Goal: Information Seeking & Learning: Learn about a topic

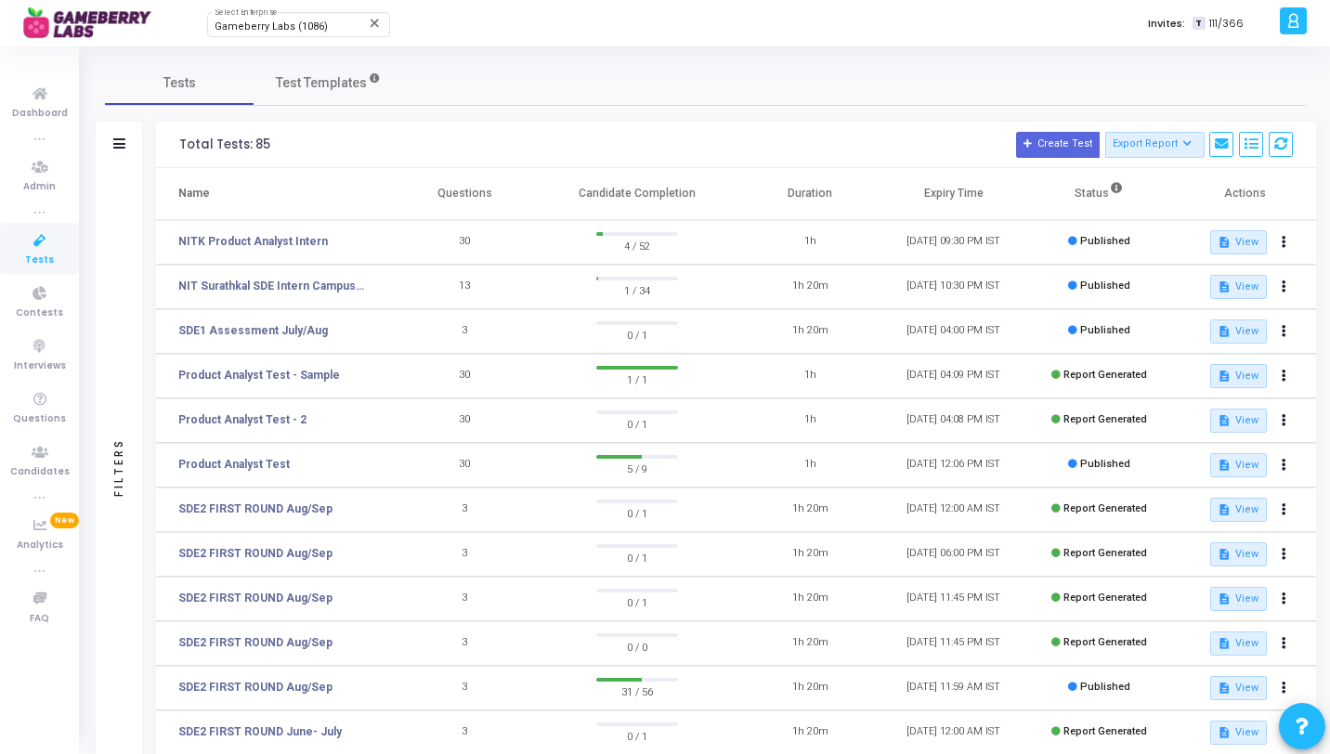
click at [260, 251] on td "NITK Product Analyst Intern" at bounding box center [274, 242] width 237 height 45
click at [261, 251] on mat-tooltip-component "NITK Product Analyst Intern" at bounding box center [250, 276] width 157 height 51
click at [263, 244] on link "NITK Product Analyst Intern" at bounding box center [253, 241] width 150 height 17
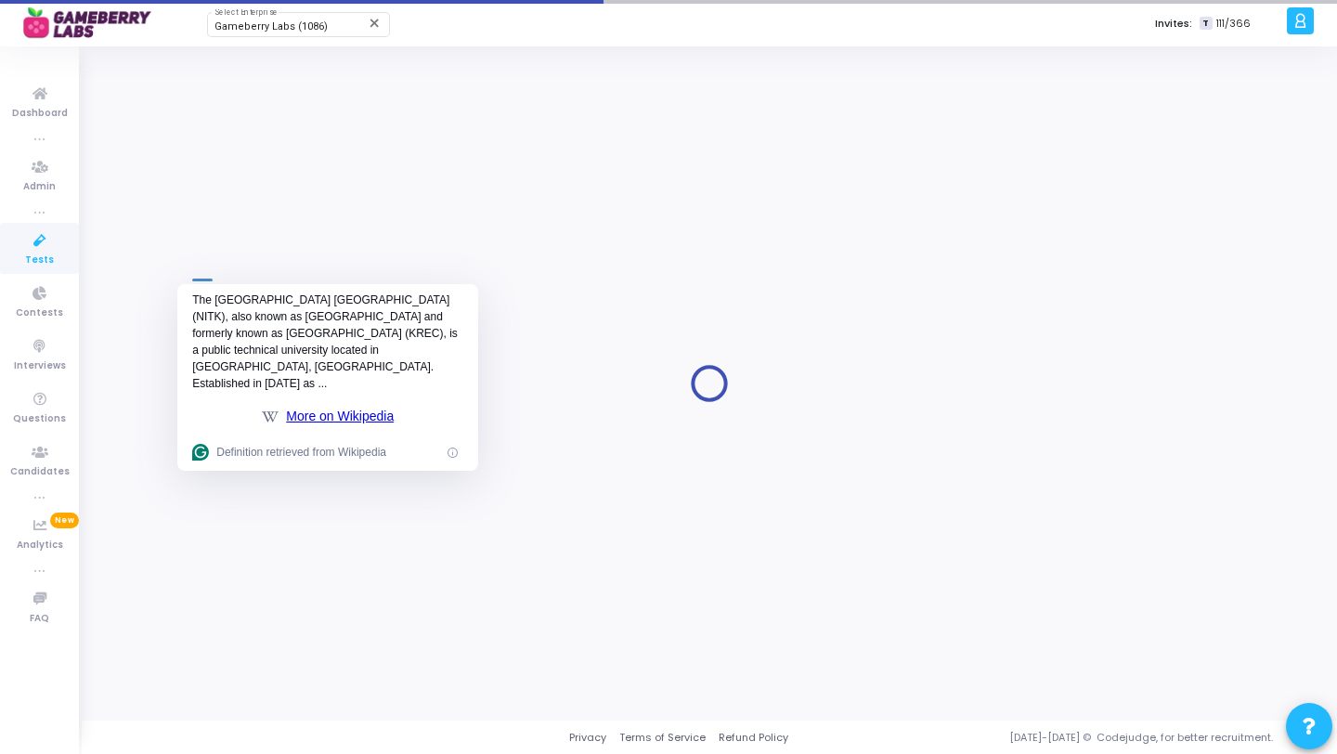
click at [528, 423] on div at bounding box center [709, 383] width 1209 height 646
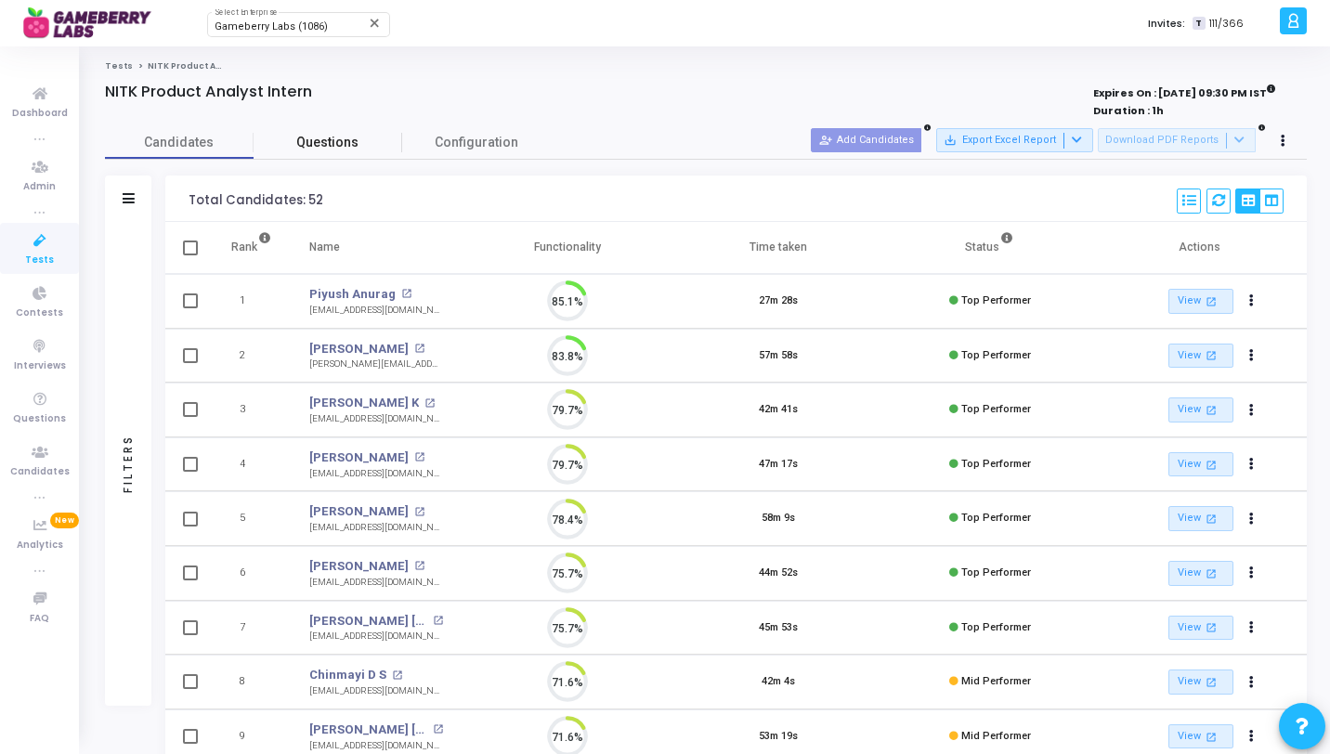
click at [349, 148] on span "Questions" at bounding box center [328, 143] width 149 height 20
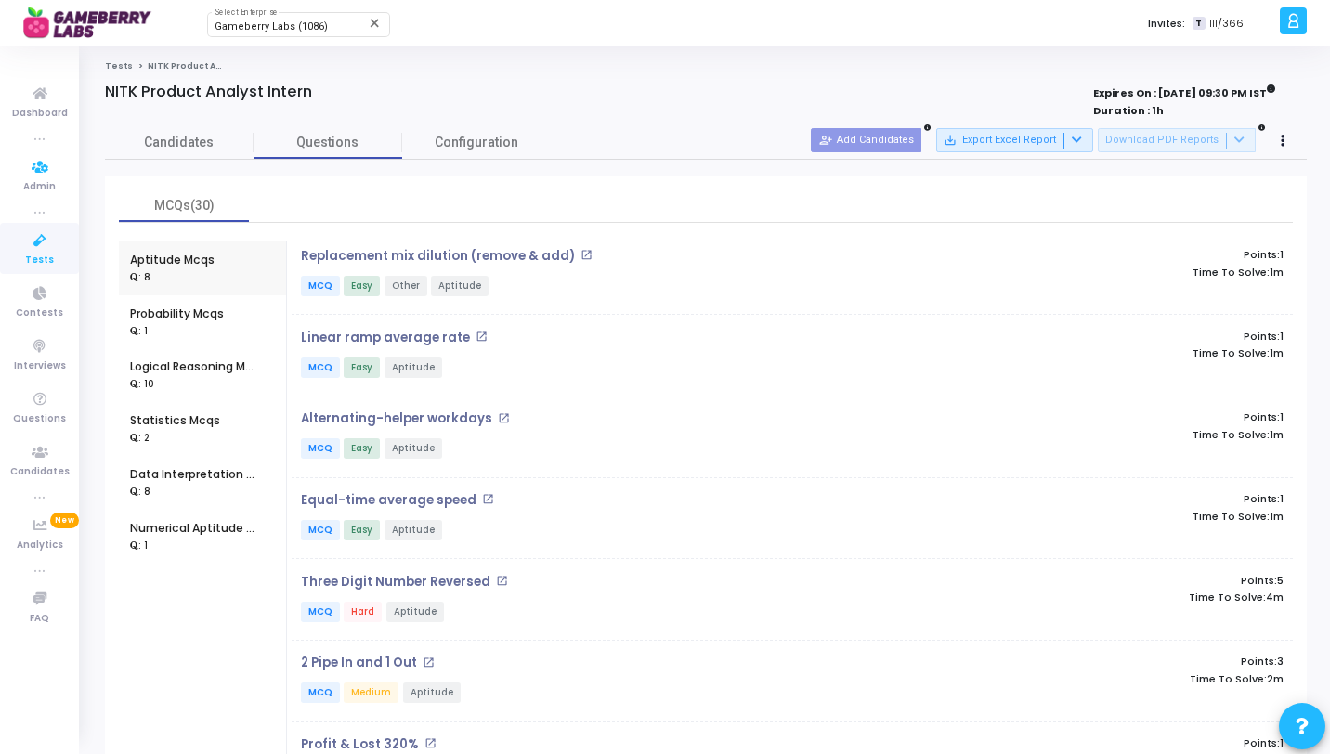
click at [35, 250] on icon at bounding box center [39, 240] width 39 height 23
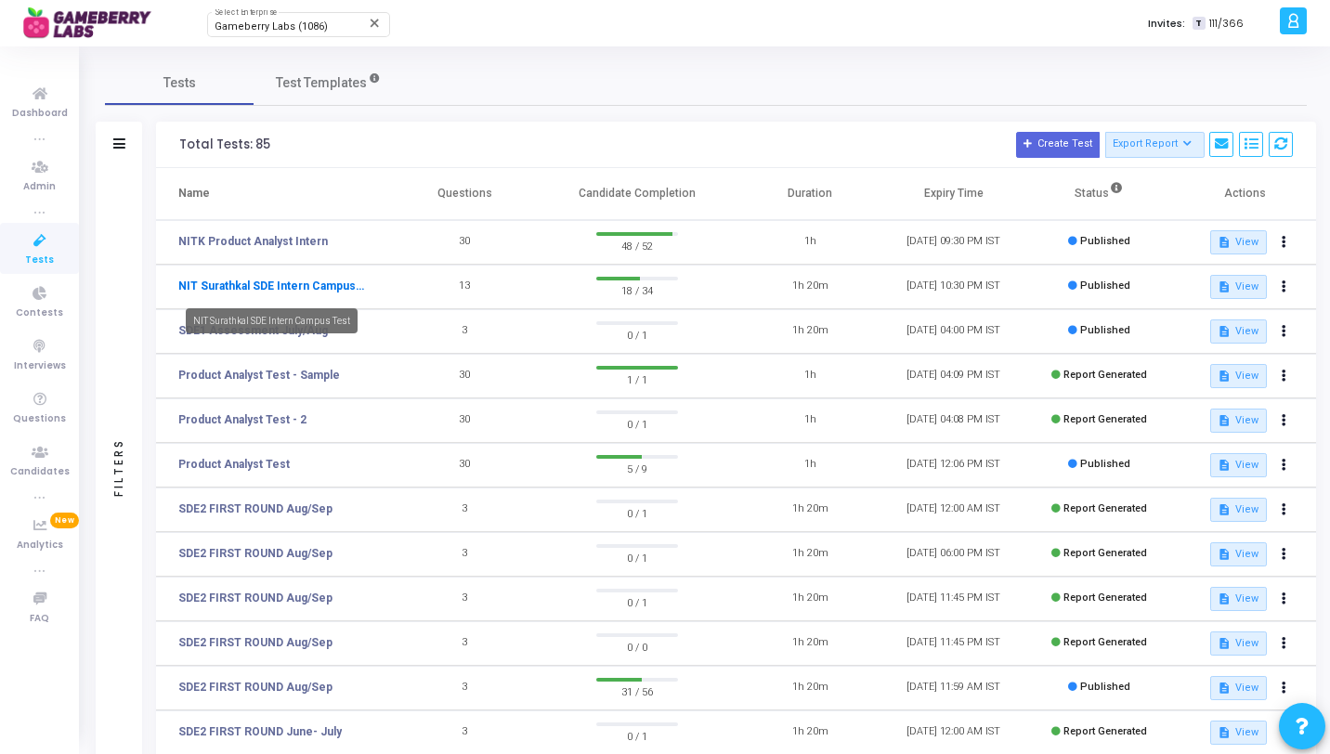
click at [319, 285] on link "NIT Surathkal SDE Intern Campus Test" at bounding box center [271, 286] width 186 height 17
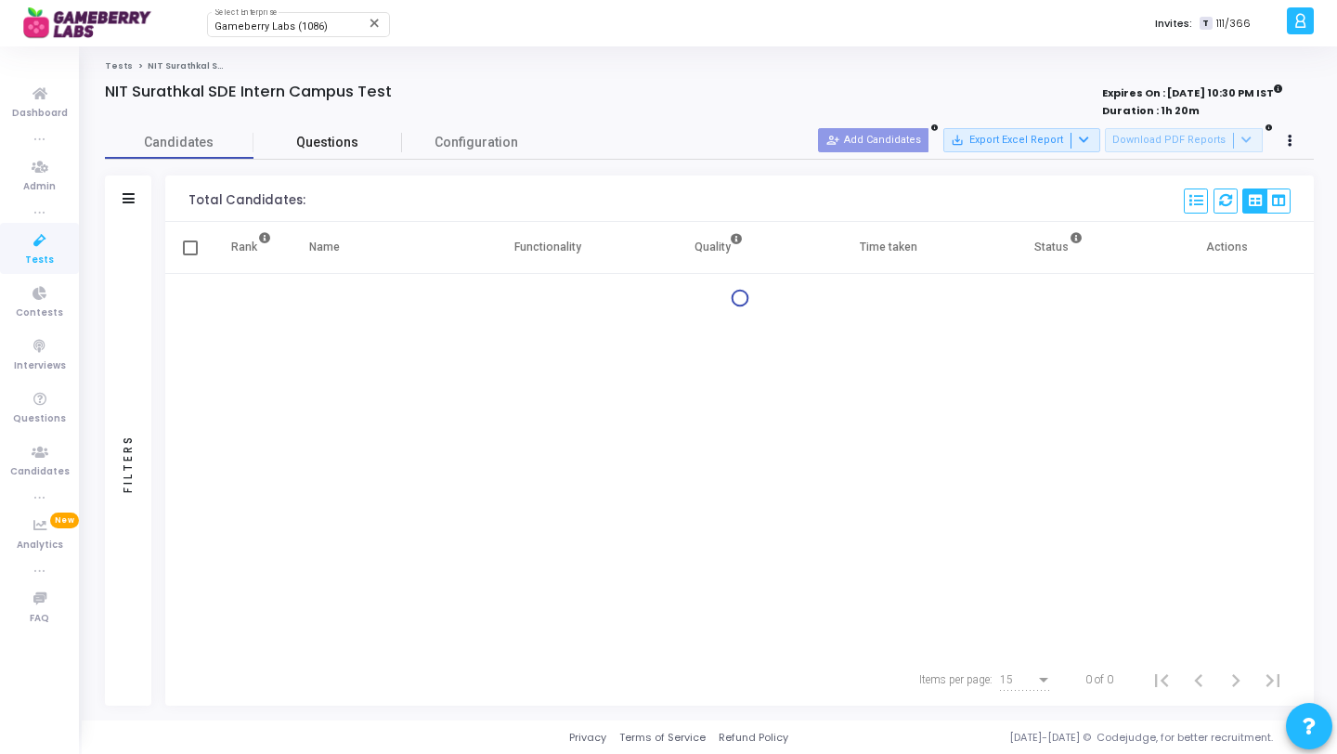
click at [366, 150] on span "Questions" at bounding box center [328, 143] width 149 height 20
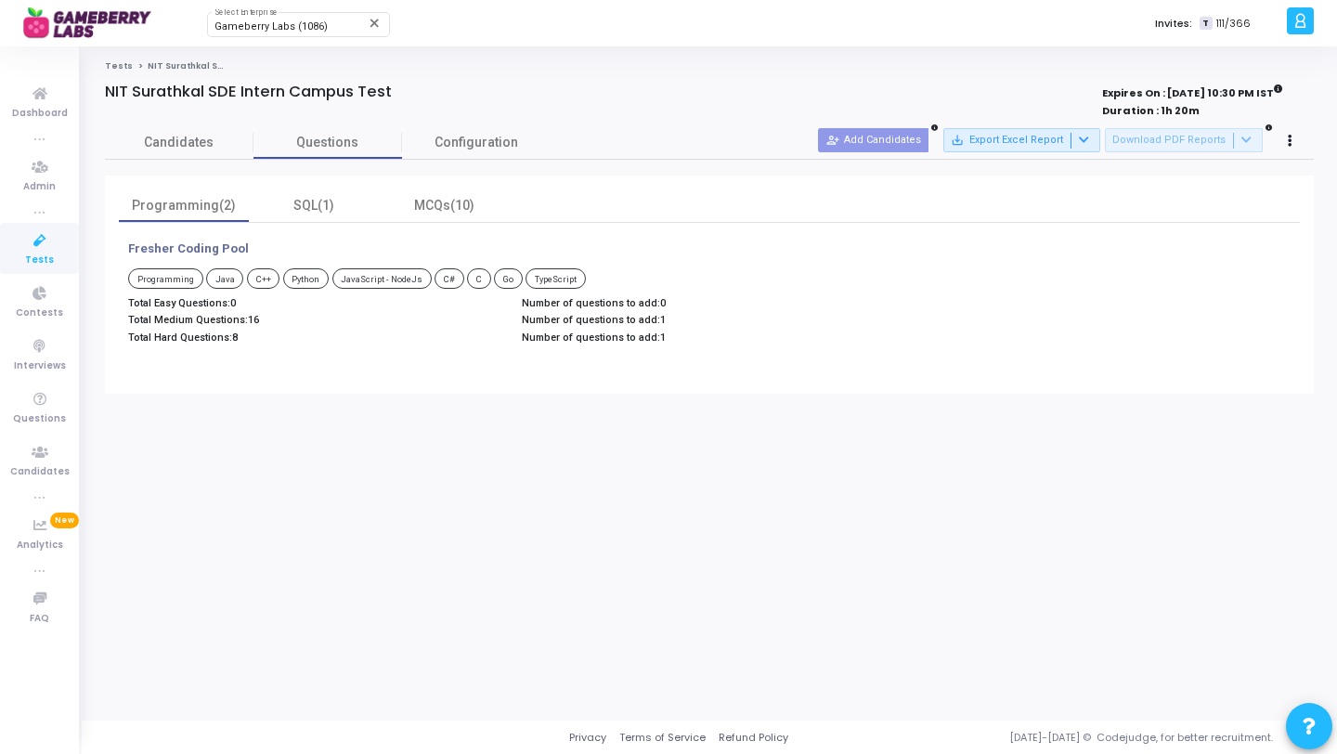
click at [255, 319] on span "16" at bounding box center [253, 320] width 11 height 12
click at [52, 415] on span "Questions" at bounding box center [39, 419] width 53 height 16
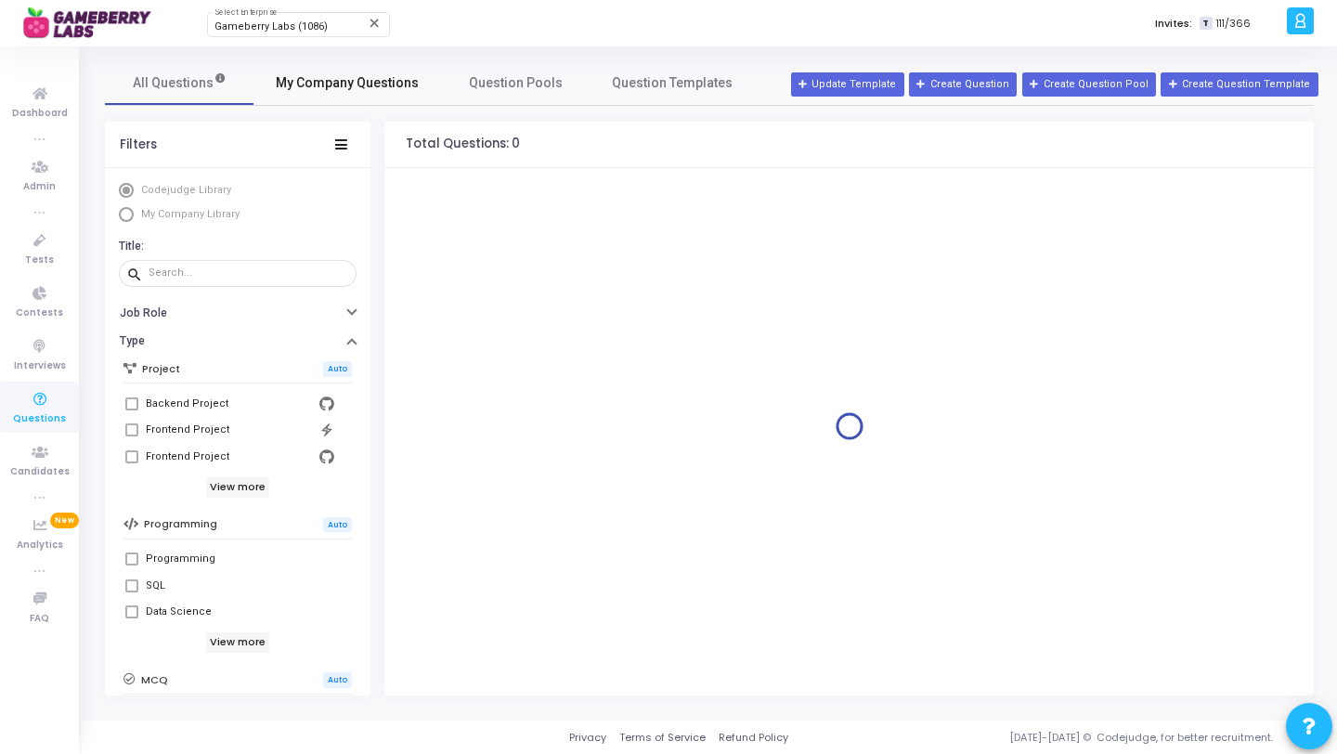
click at [343, 95] on link "My Company Questions" at bounding box center [348, 82] width 188 height 45
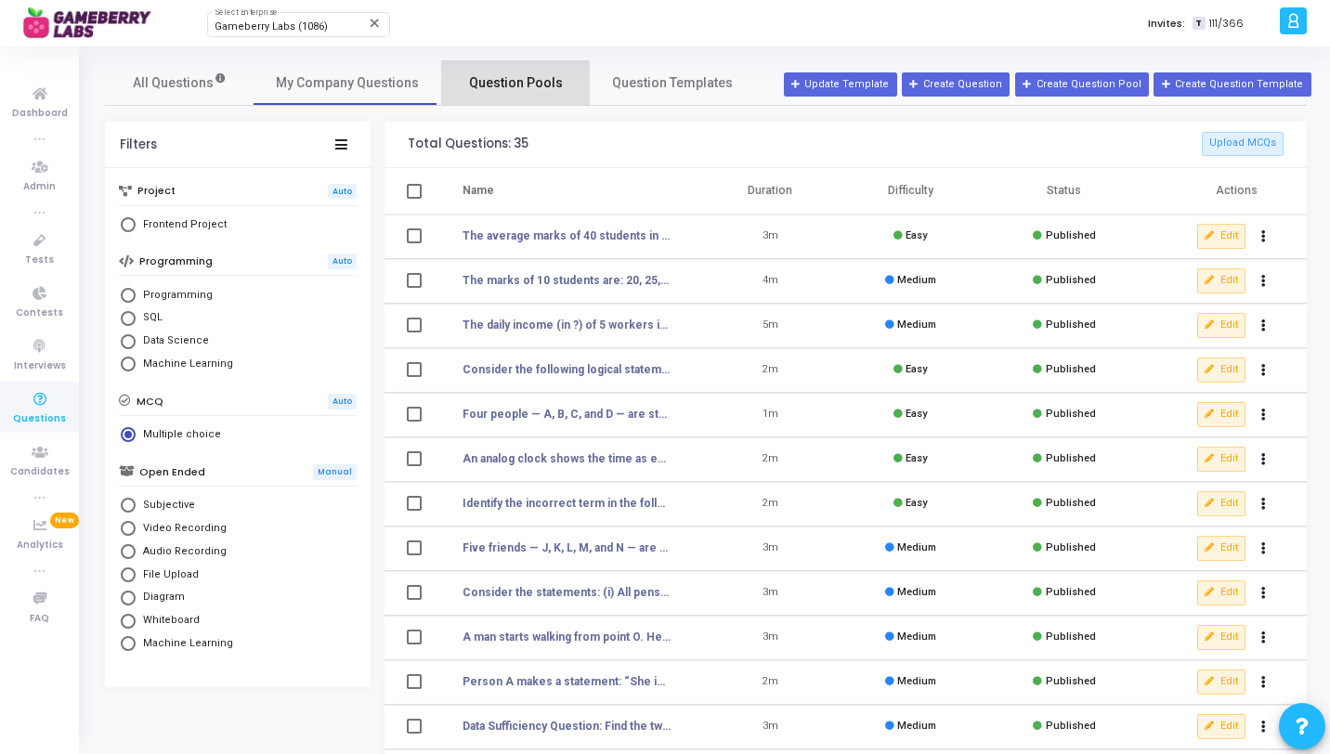
click at [462, 87] on link "Question Pools" at bounding box center [515, 82] width 149 height 45
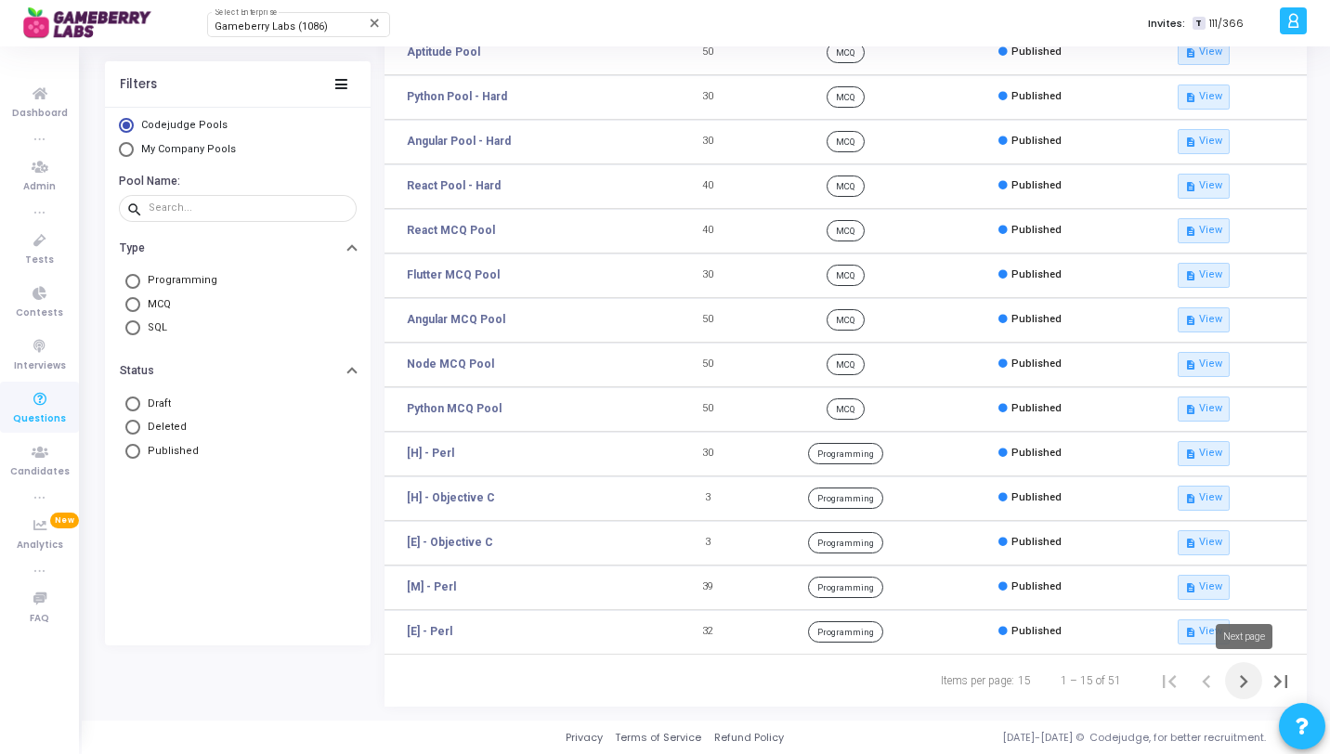
click at [1245, 682] on icon "Next page" at bounding box center [1244, 681] width 8 height 13
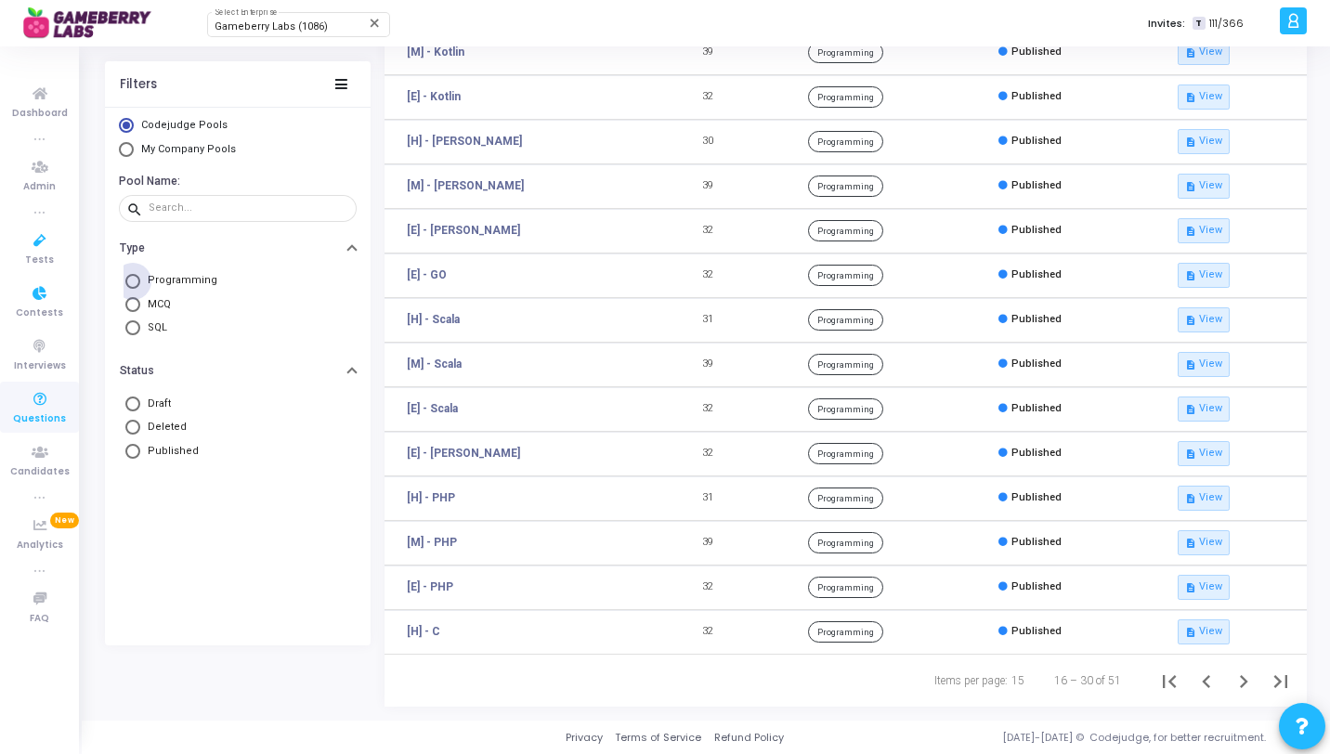
click at [191, 275] on span "Programming" at bounding box center [178, 281] width 77 height 16
click at [140, 275] on input "Programming" at bounding box center [132, 280] width 15 height 15
radio input "true"
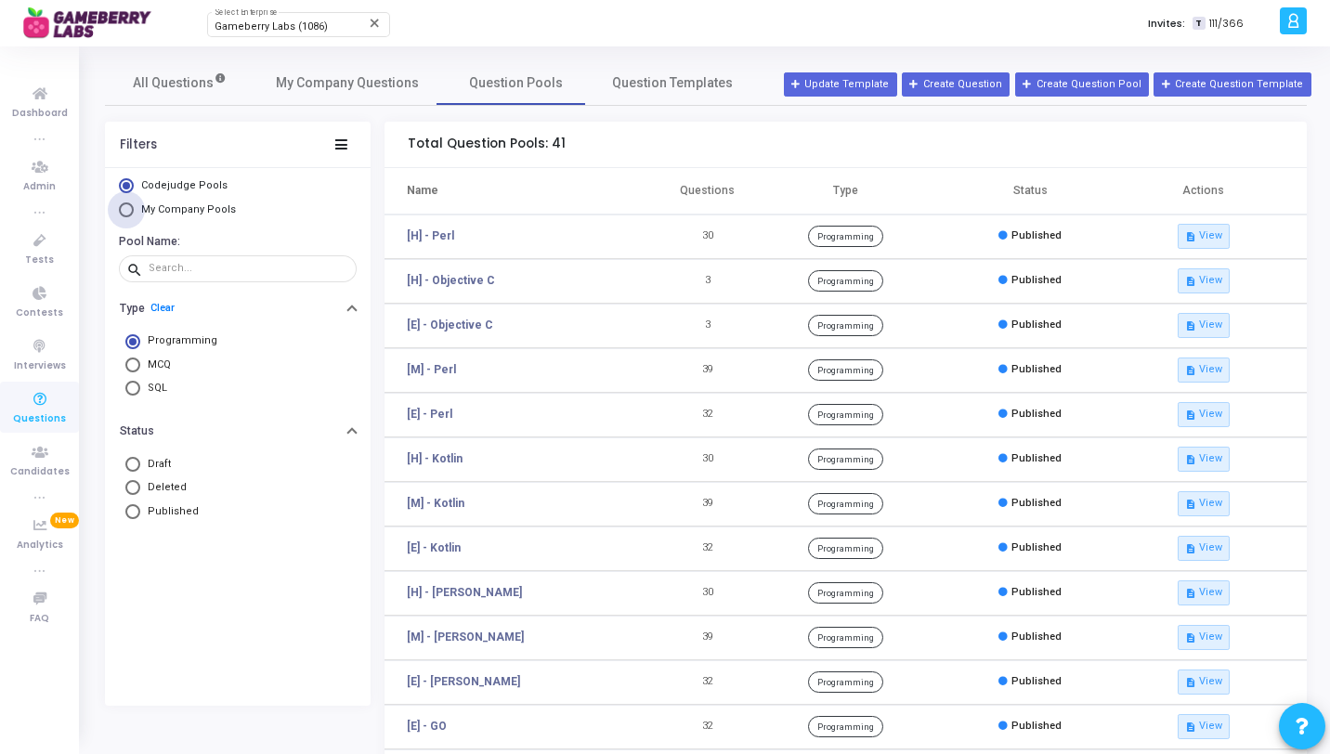
click at [208, 213] on span "My Company Pools" at bounding box center [188, 209] width 95 height 12
click at [134, 213] on input "My Company Pools" at bounding box center [126, 209] width 15 height 15
radio input "true"
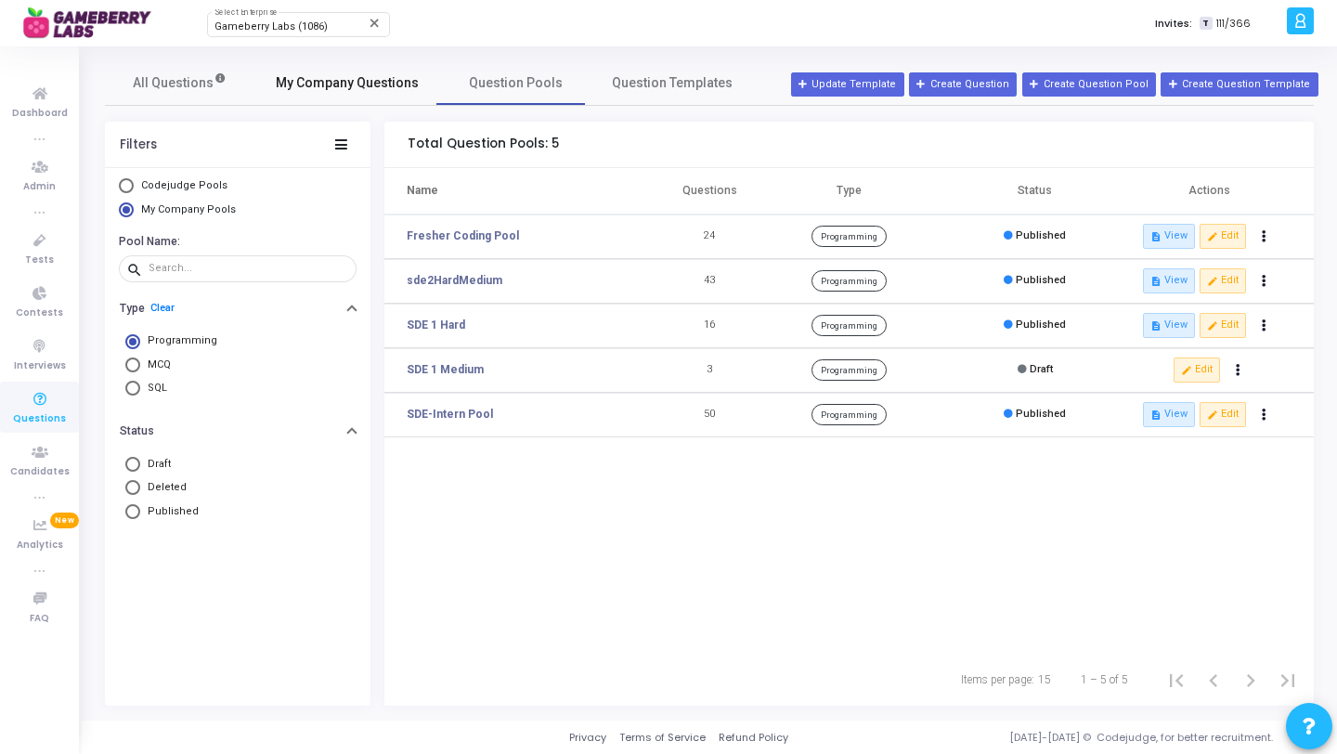
click at [313, 72] on link "My Company Questions" at bounding box center [348, 82] width 188 height 45
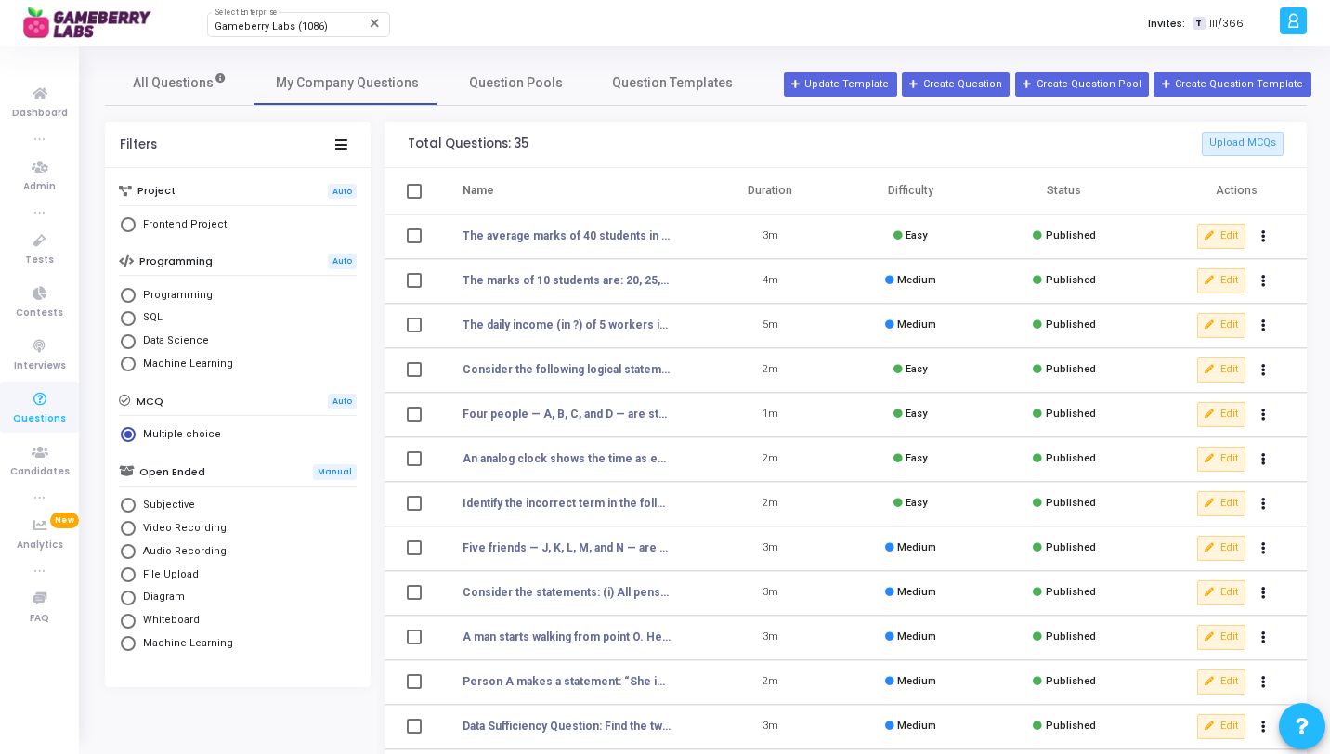
click at [200, 286] on mat-radio-button "Programming" at bounding box center [238, 296] width 238 height 23
click at [198, 302] on span "Programming" at bounding box center [174, 296] width 77 height 16
click at [136, 302] on input "Programming" at bounding box center [128, 295] width 15 height 15
radio input "true"
radio input "false"
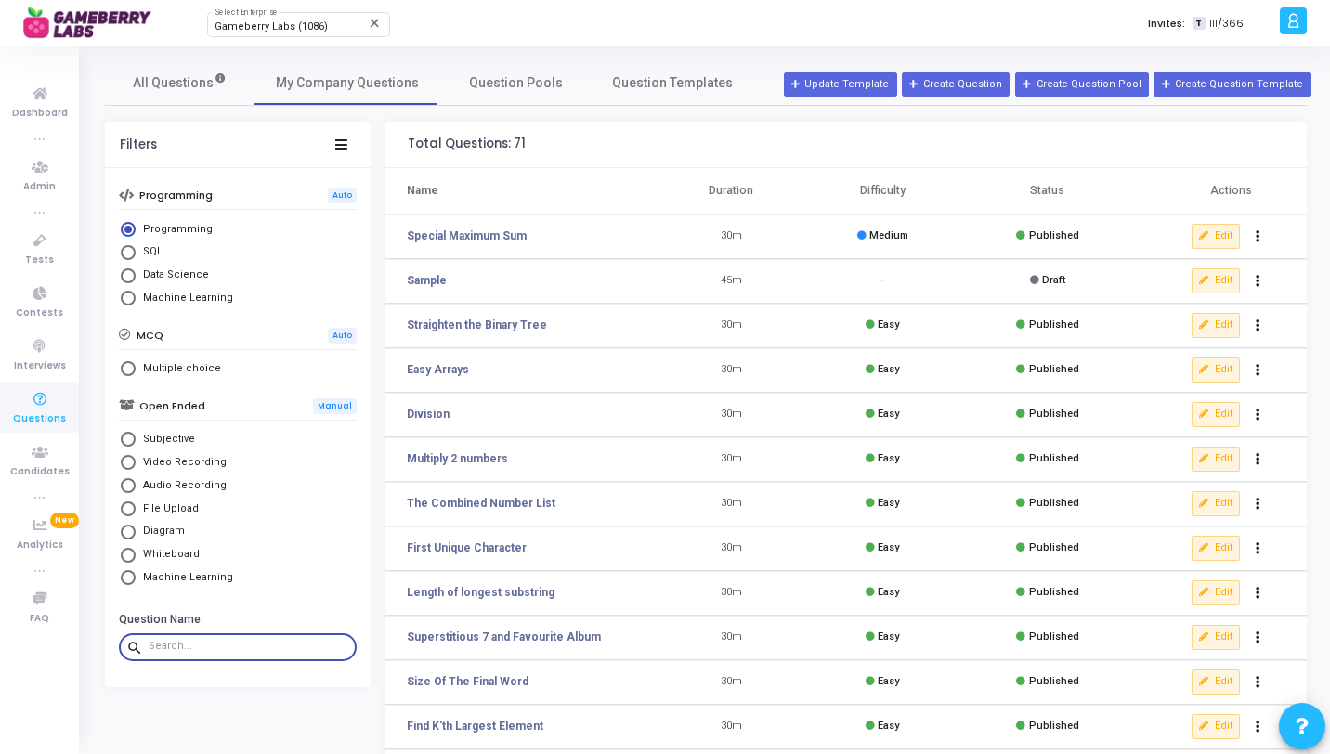
click at [226, 651] on input "text" at bounding box center [249, 646] width 201 height 11
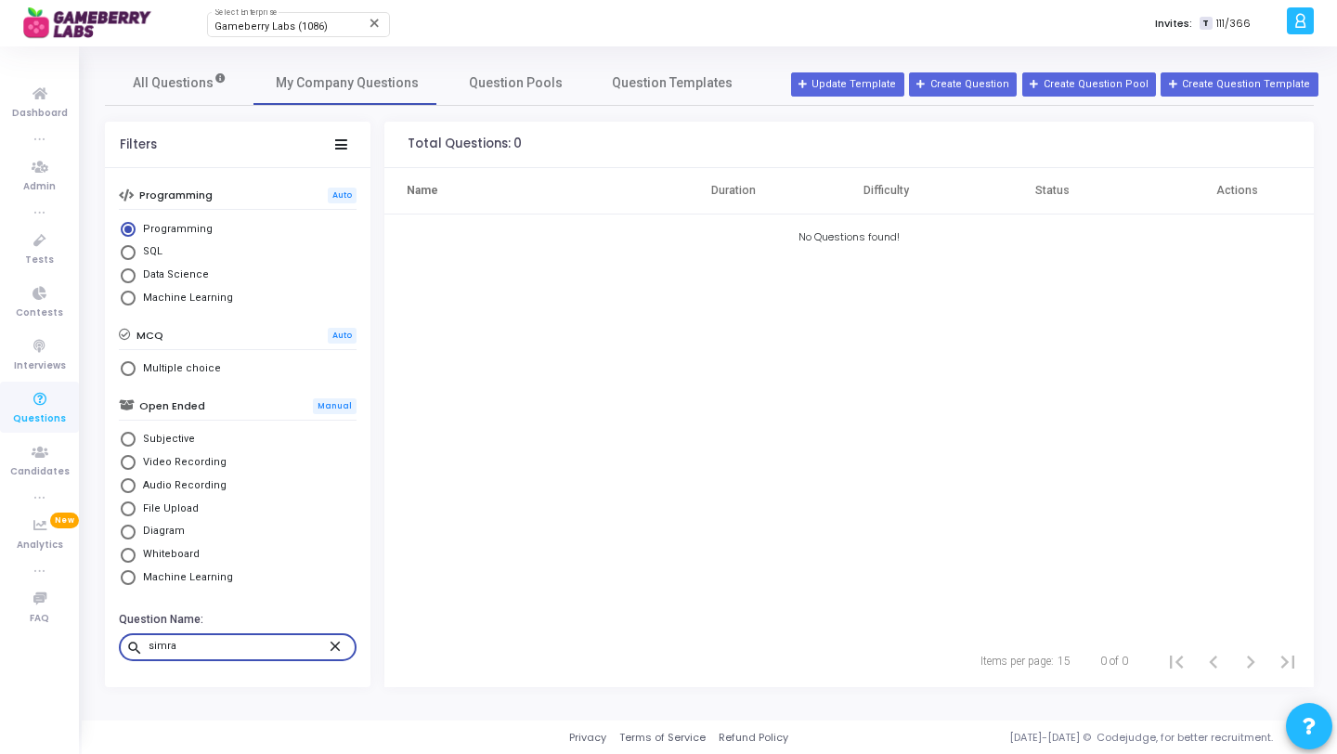
type input "simra"
click at [331, 650] on mat-icon "close" at bounding box center [338, 645] width 22 height 17
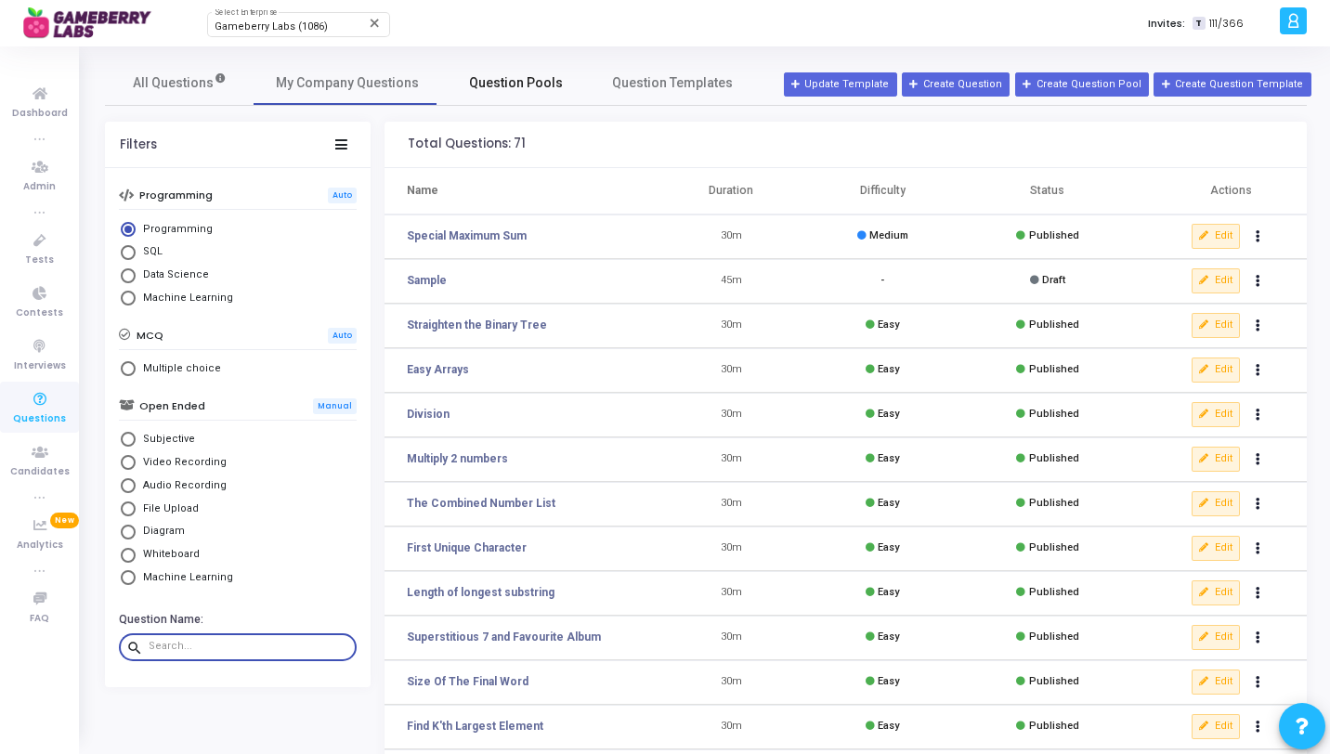
click at [478, 84] on span "Question Pools" at bounding box center [516, 83] width 94 height 20
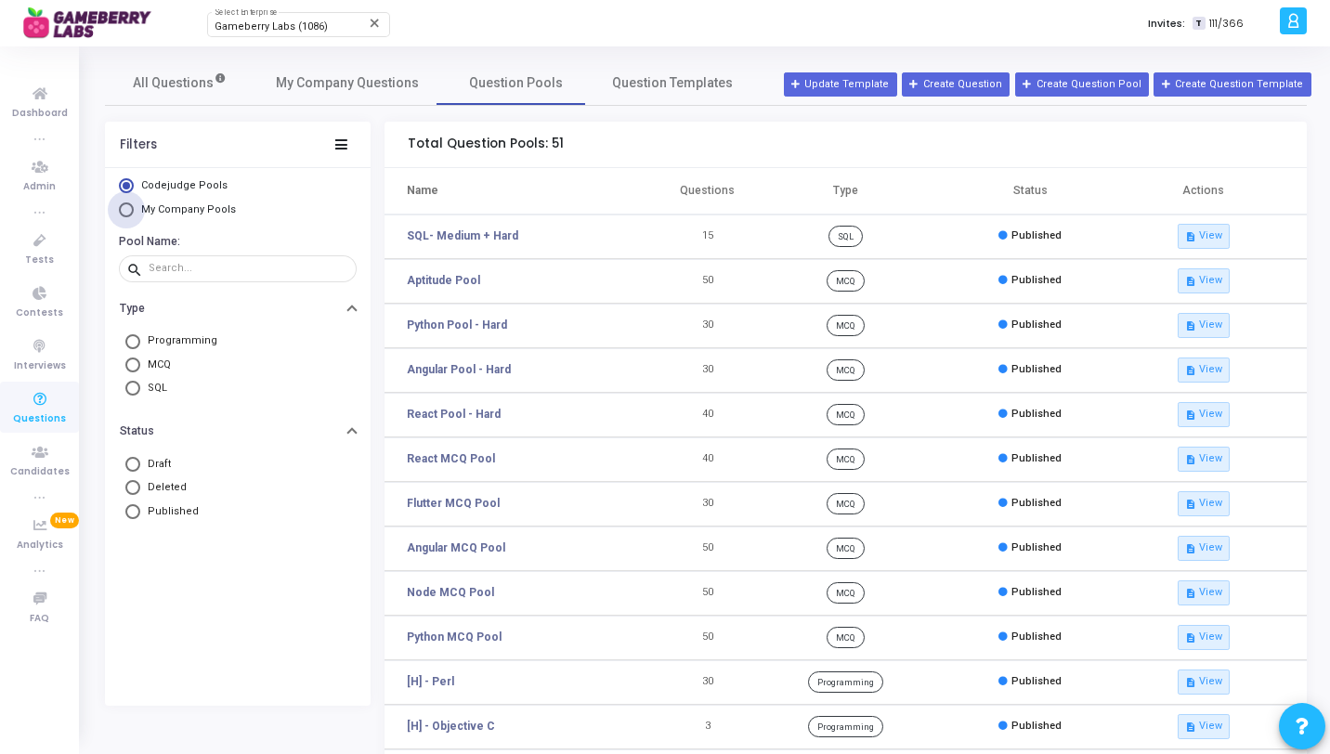
click at [214, 213] on span "My Company Pools" at bounding box center [188, 209] width 95 height 12
click at [134, 213] on input "My Company Pools" at bounding box center [126, 209] width 15 height 15
radio input "true"
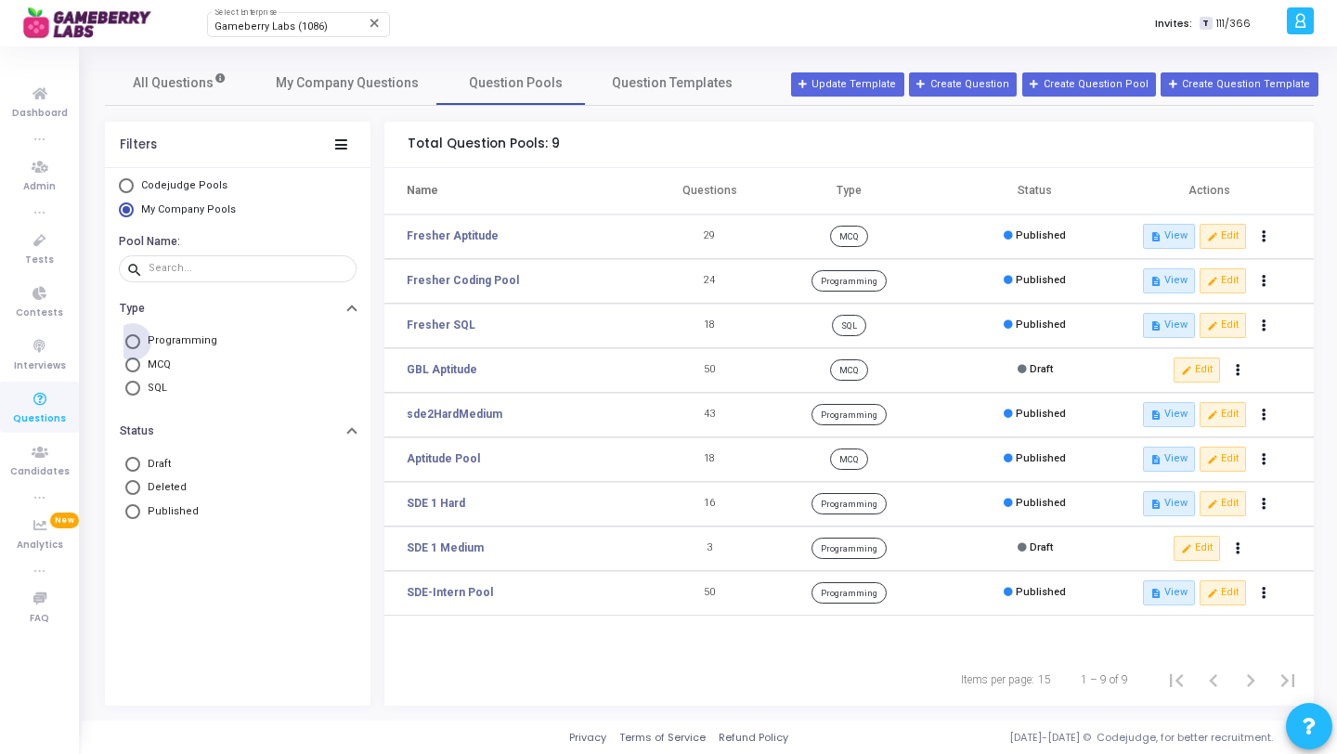
click at [215, 341] on label "Programming" at bounding box center [237, 341] width 225 height 16
click at [140, 341] on input "Programming" at bounding box center [132, 341] width 15 height 15
radio input "true"
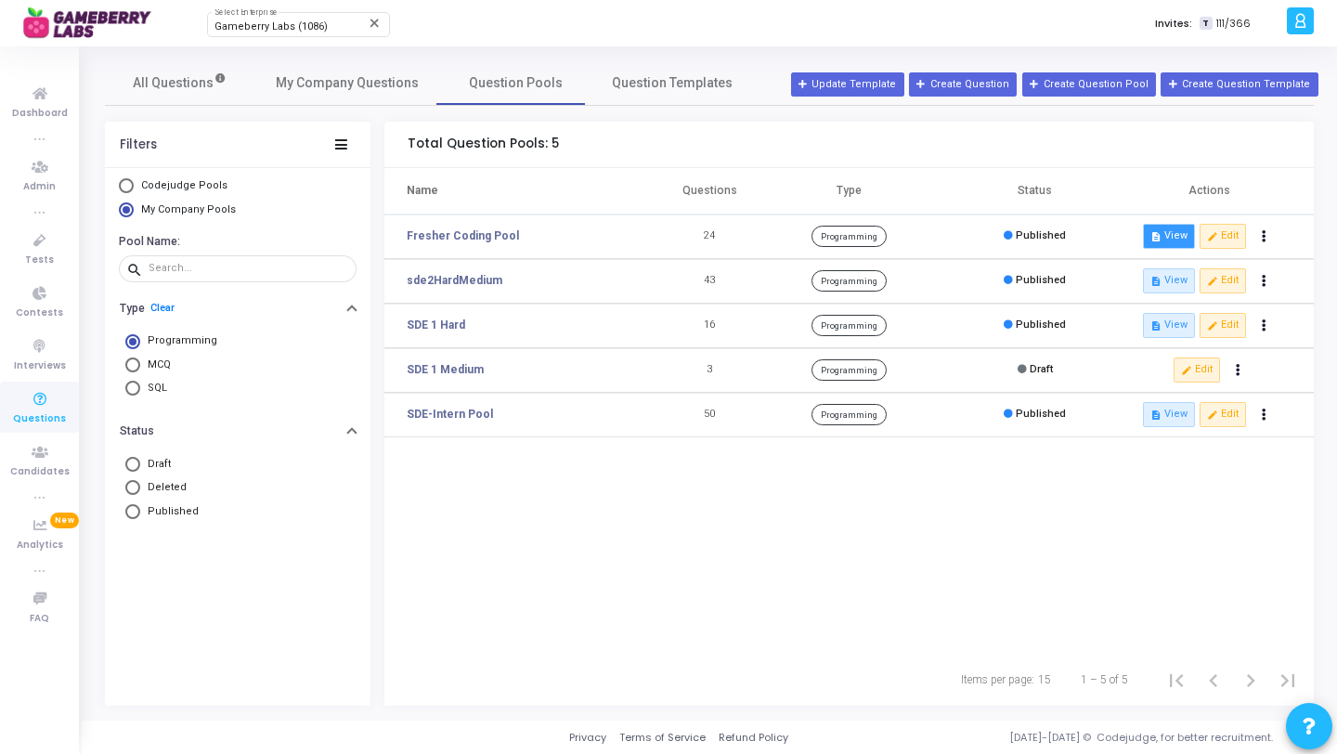
click at [1183, 232] on button "description View" at bounding box center [1169, 236] width 52 height 24
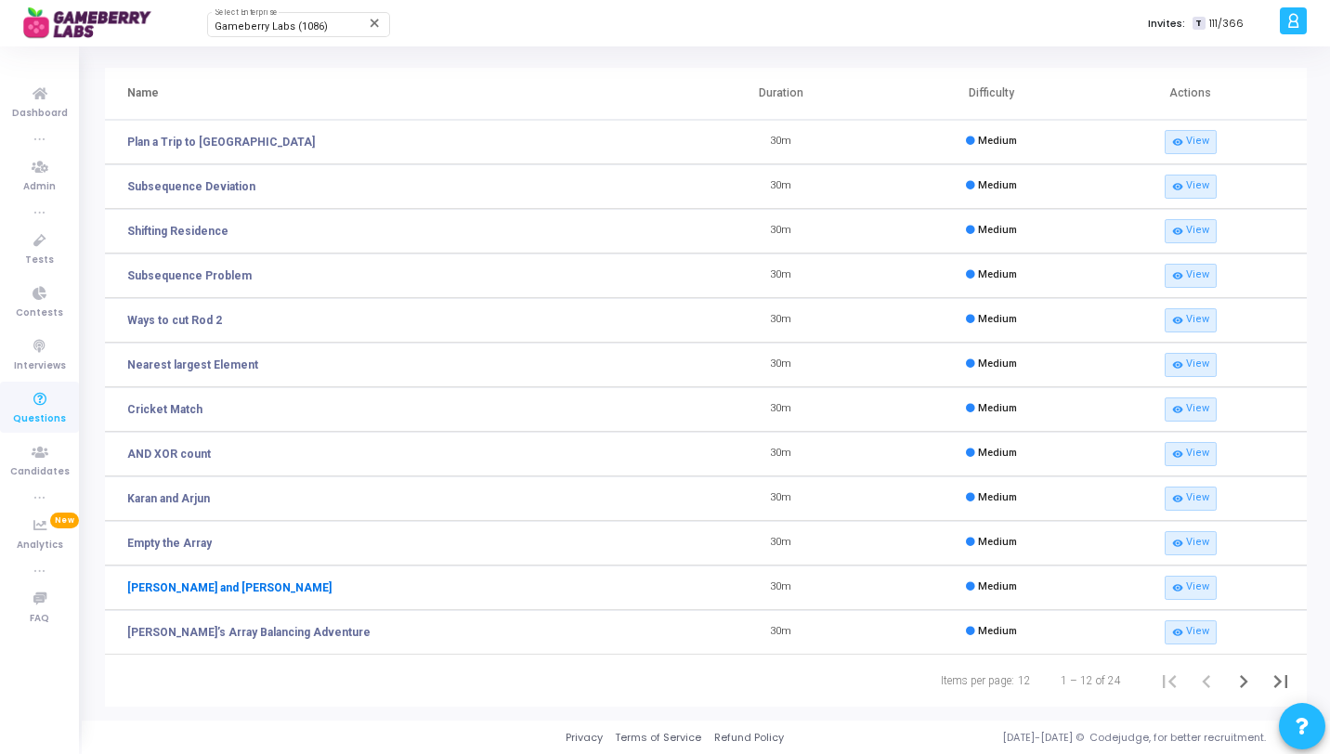
click at [202, 585] on link "[PERSON_NAME] and [PERSON_NAME]" at bounding box center [229, 588] width 204 height 17
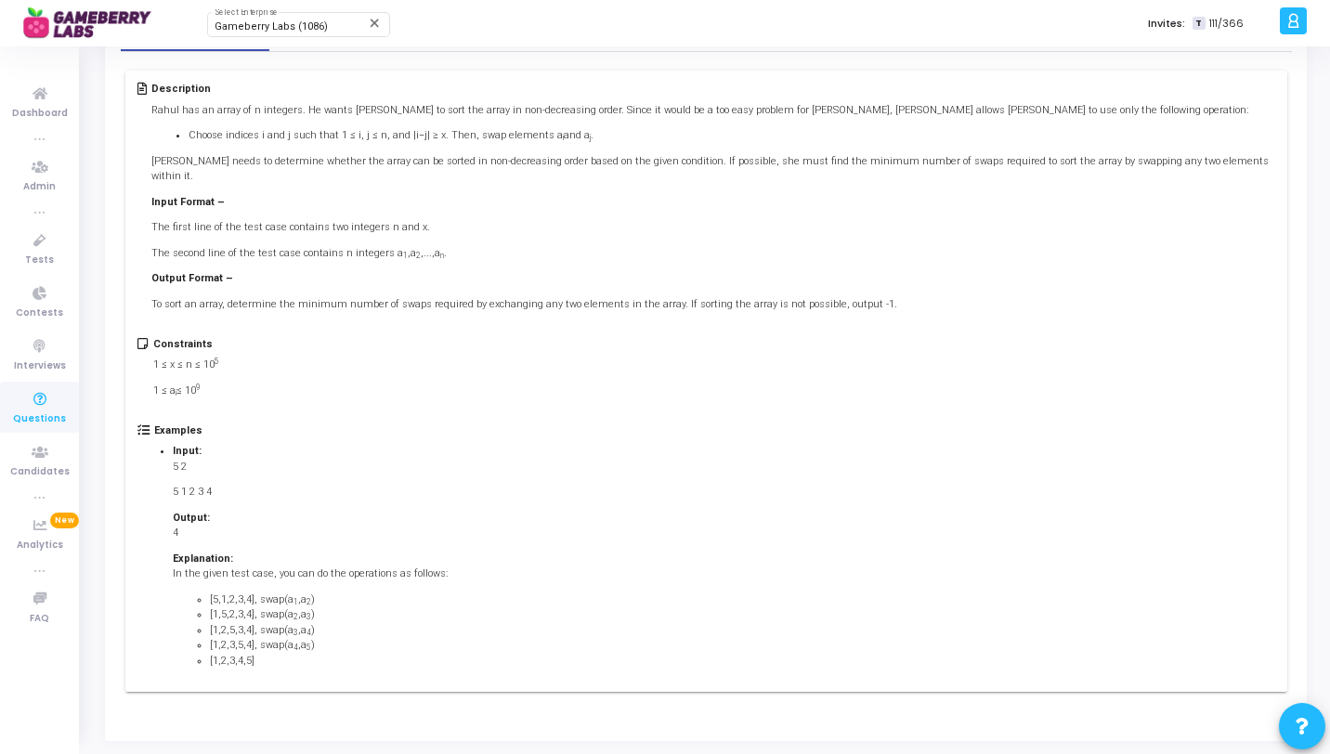
scroll to position [160, 0]
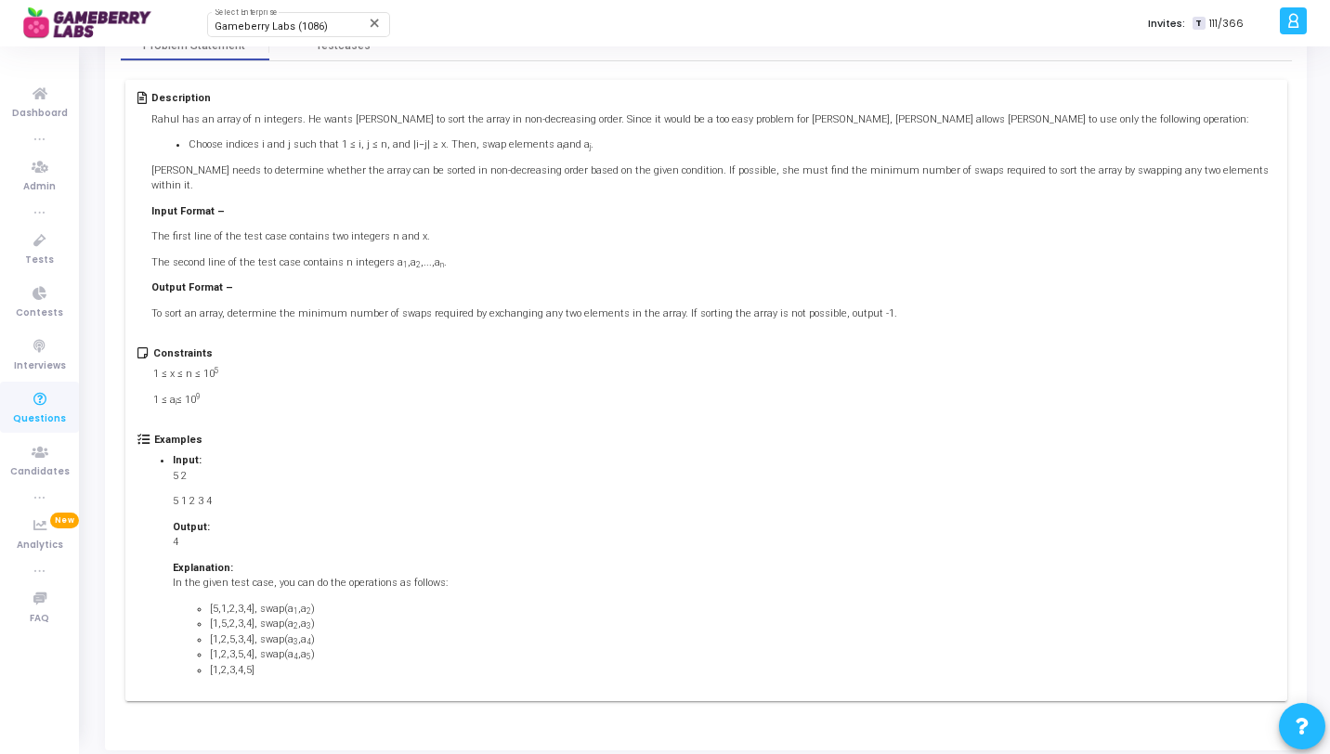
drag, startPoint x: 135, startPoint y: 91, endPoint x: 386, endPoint y: 654, distance: 616.5
click at [386, 653] on div "Description Rahul has an array of n integers. He wants Simran to sort the array…" at bounding box center [706, 390] width 1162 height 621
copy div "Description Rahul has an array of n integers. He wants Simran to sort the array…"
click at [788, 406] on div "Constraints 1 ≤ x ≤ n ≤ 10 5 1 ≤ a i ≤ 10 9" at bounding box center [705, 390] width 1137 height 86
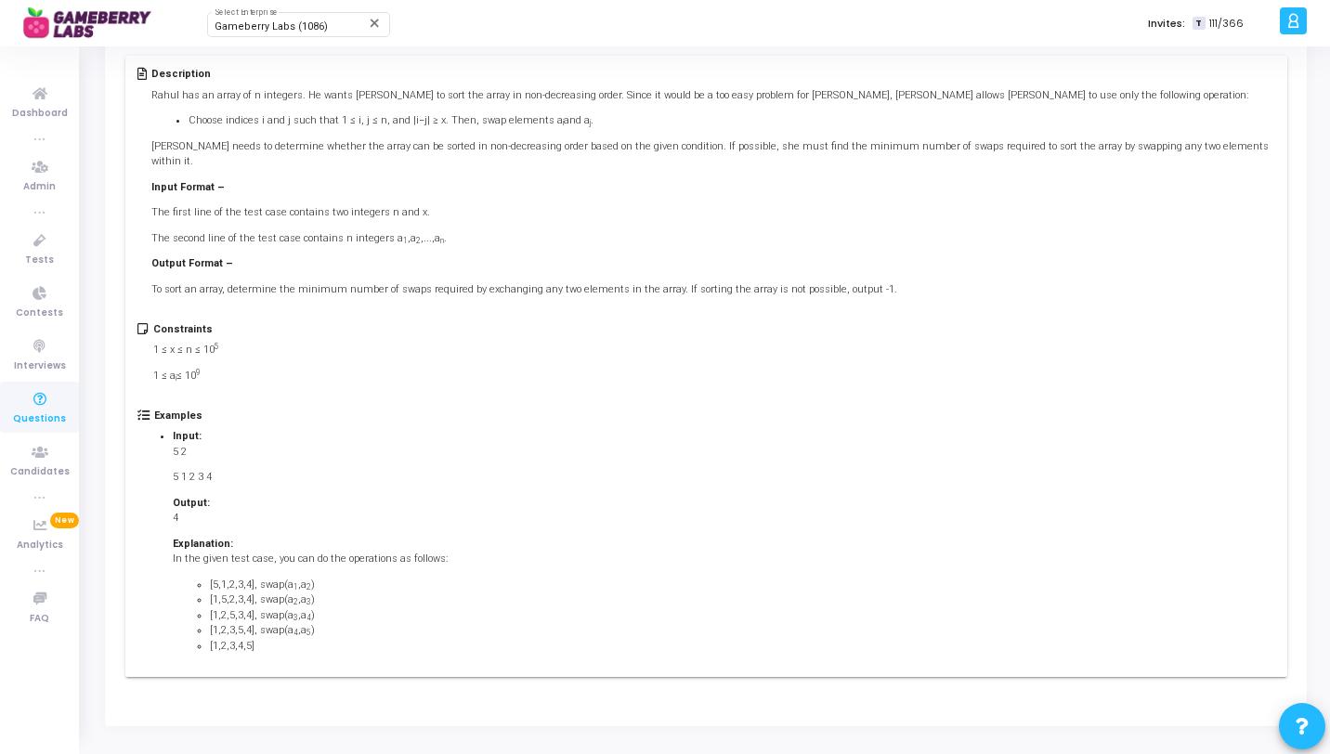
scroll to position [115, 0]
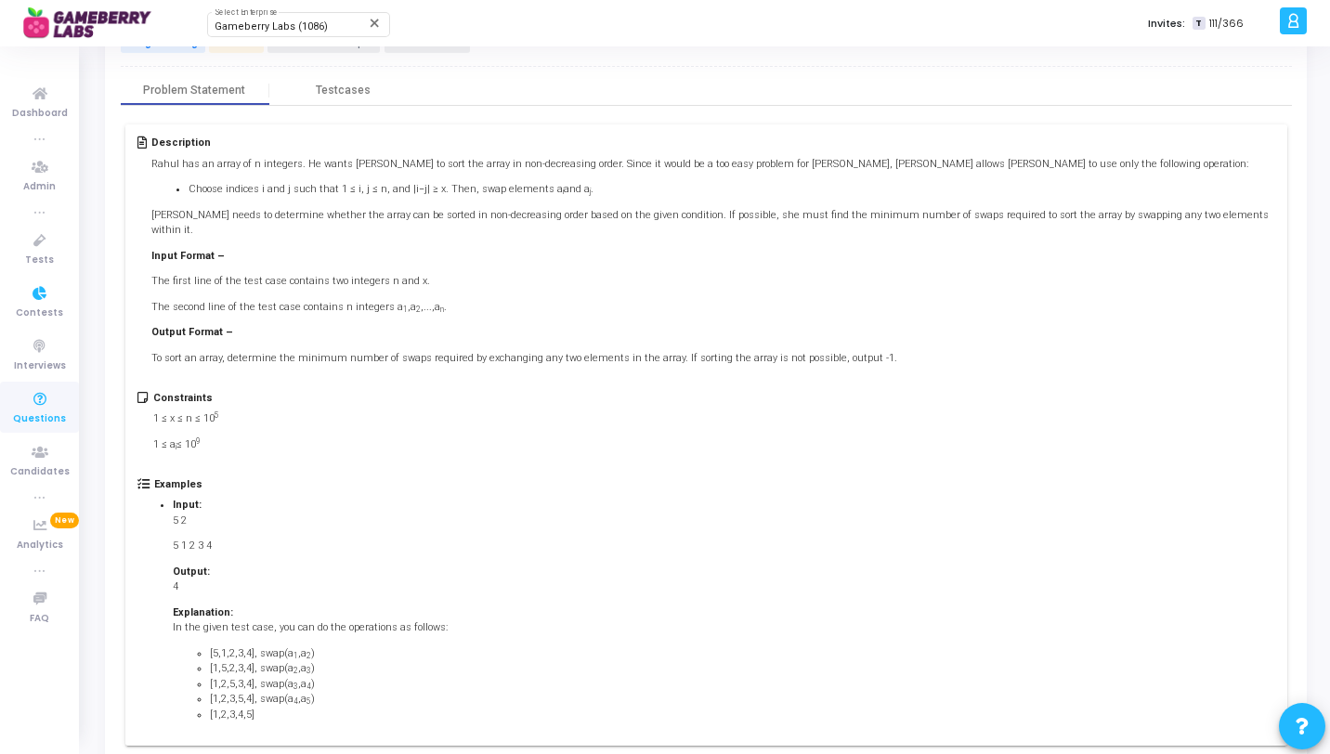
click at [48, 274] on ul "Dashboard true Admin true Tests Contests Interviews Questions Candidates true A…" at bounding box center [39, 400] width 79 height 680
click at [47, 233] on icon at bounding box center [39, 240] width 39 height 23
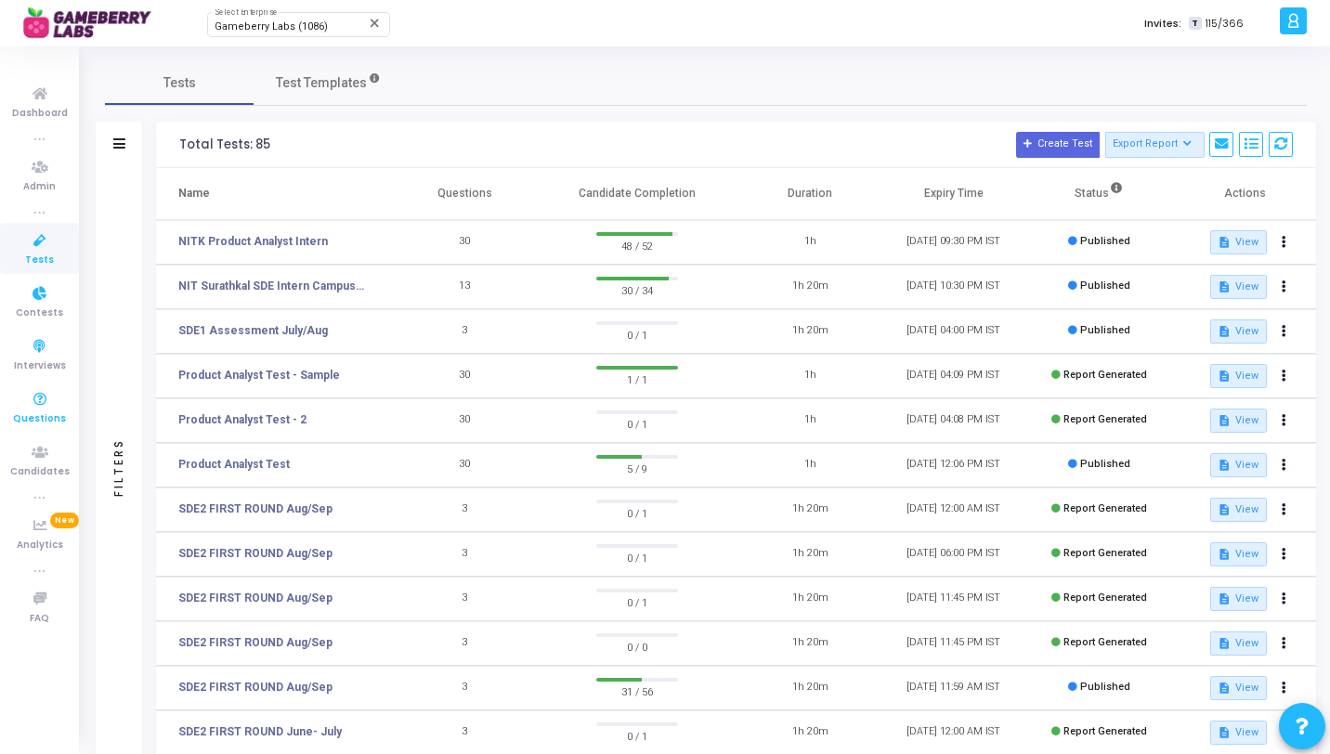
click at [56, 404] on icon at bounding box center [39, 399] width 39 height 23
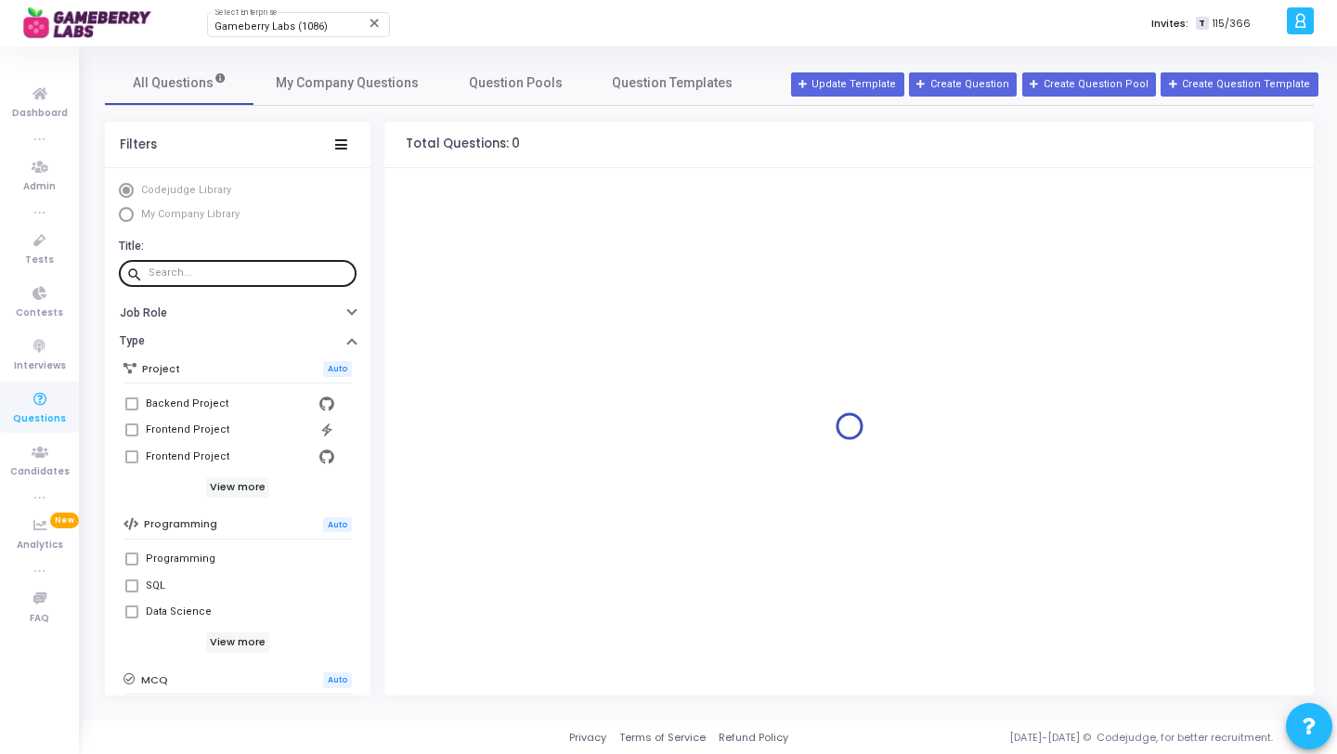
click at [261, 273] on input "text" at bounding box center [249, 272] width 201 height 11
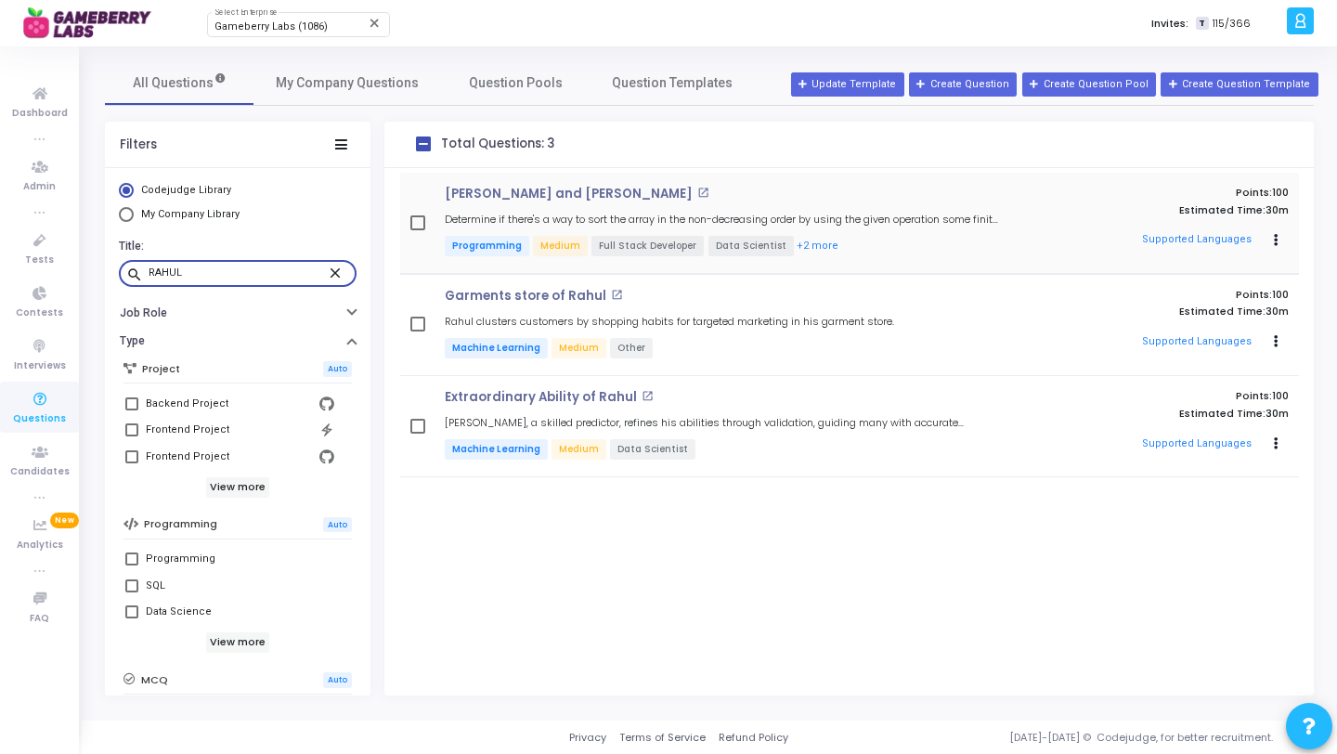
type input "RAHUL"
click at [697, 195] on mat-icon "open_in_new" at bounding box center [703, 193] width 12 height 12
